Goal: Transaction & Acquisition: Purchase product/service

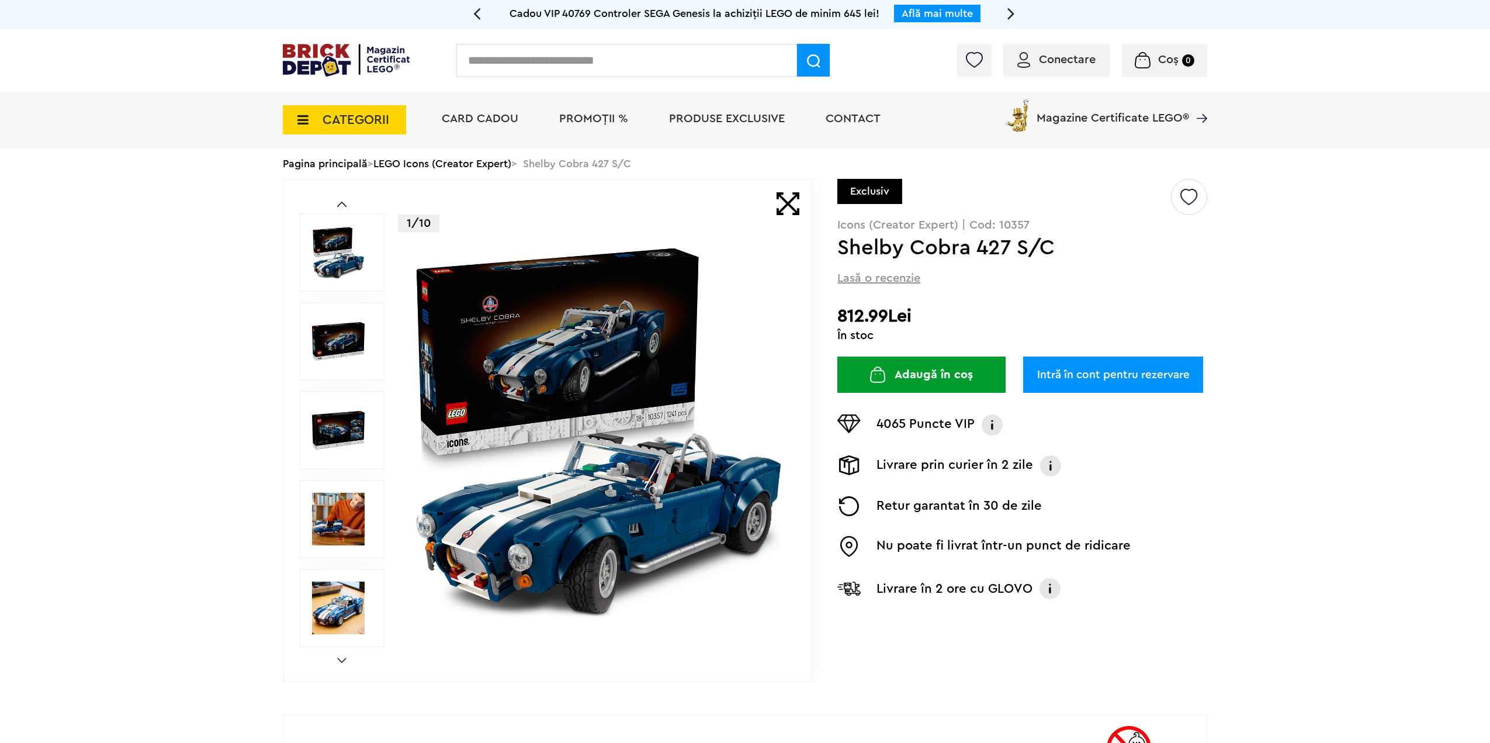
click at [983, 376] on button "Adaugă în coș" at bounding box center [921, 375] width 168 height 36
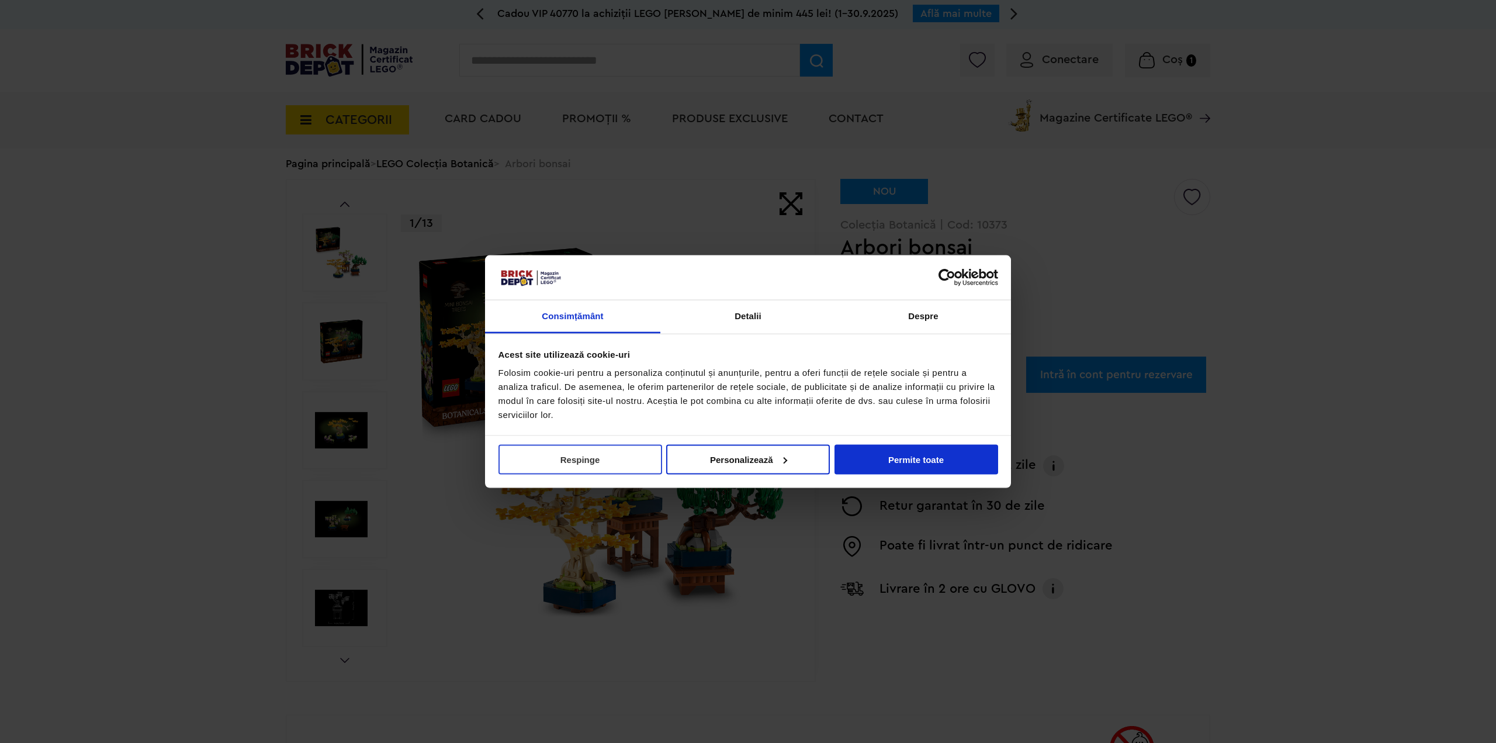
click at [587, 466] on button "Respinge" at bounding box center [581, 459] width 164 height 30
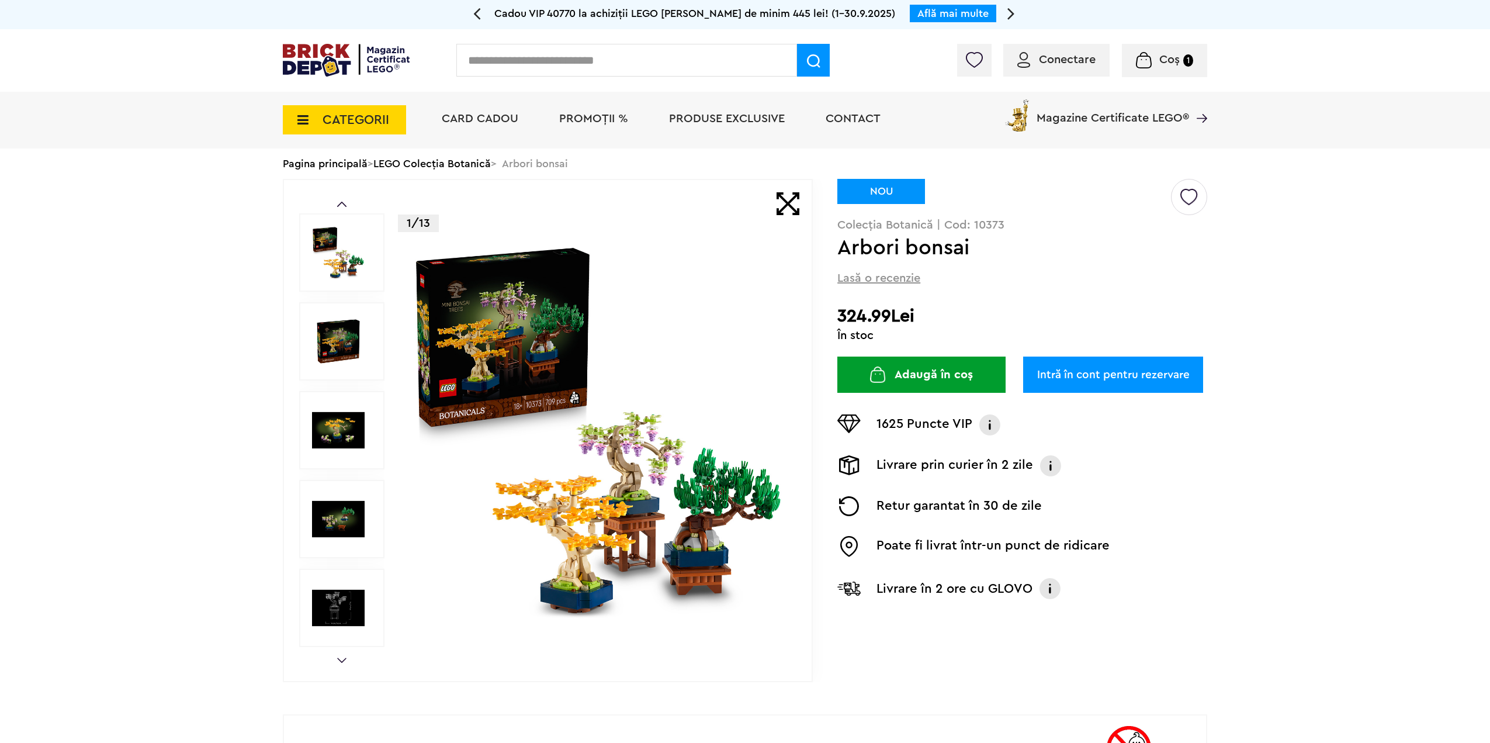
click at [939, 367] on button "Adaugă în coș" at bounding box center [921, 375] width 168 height 36
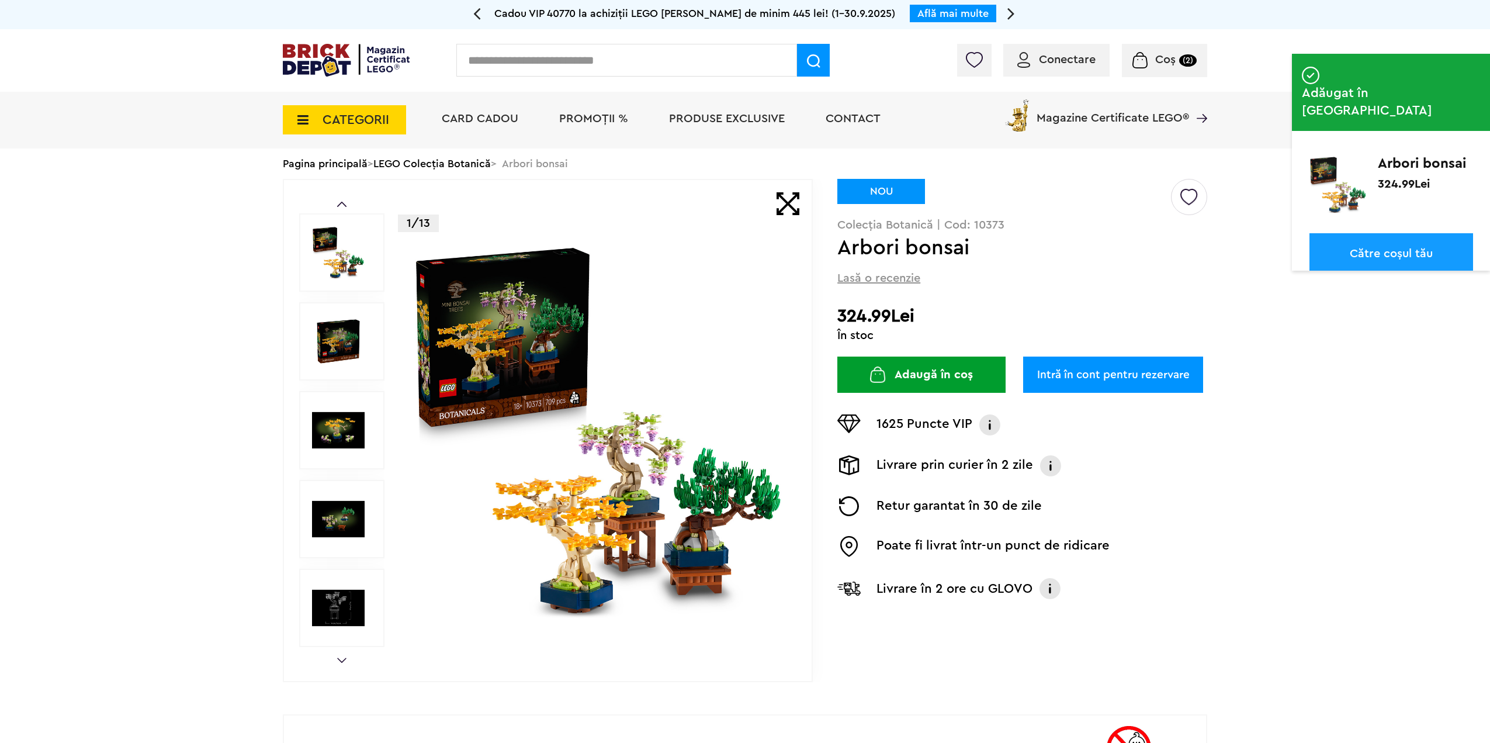
click at [1157, 65] on span "Coș" at bounding box center [1165, 60] width 20 height 12
